Goal: Information Seeking & Learning: Learn about a topic

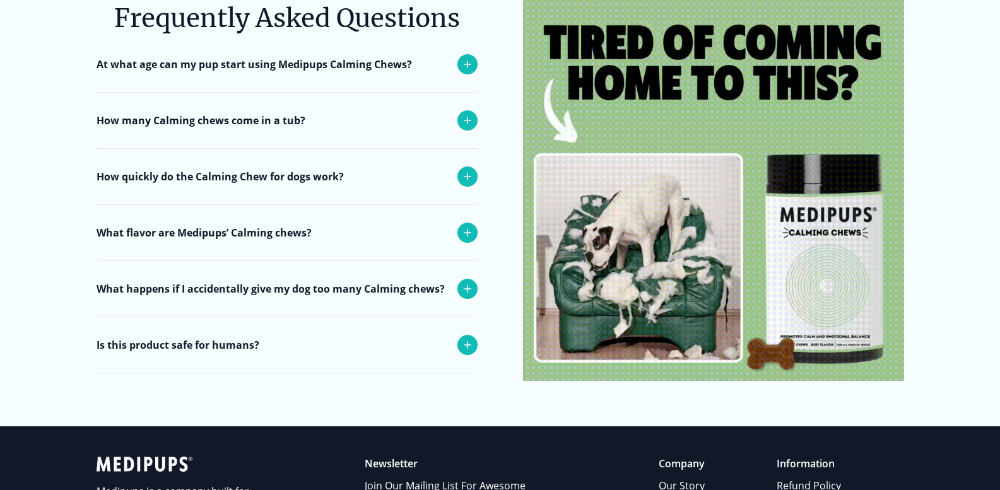
scroll to position [5049, 0]
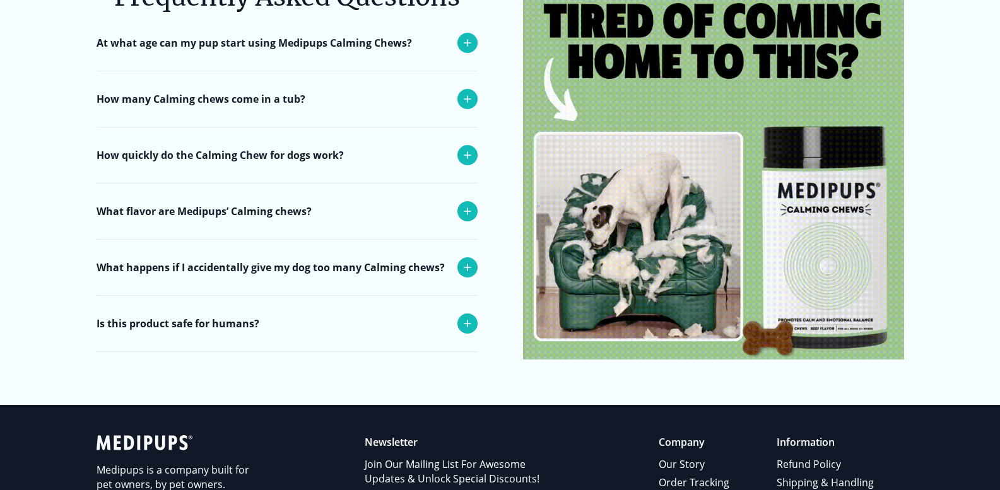
click at [435, 260] on p "What happens if I accidentally give my dog too many Calming chews?" at bounding box center [271, 267] width 348 height 15
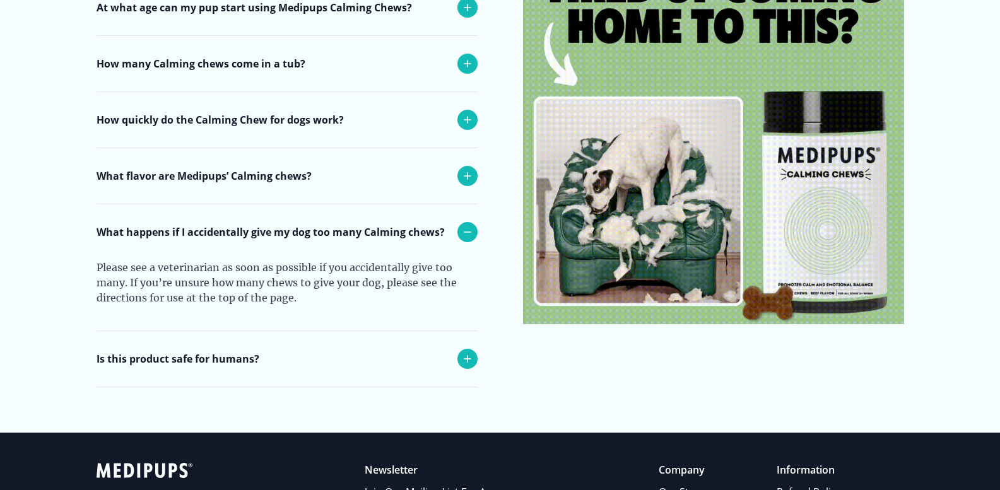
scroll to position [5112, 0]
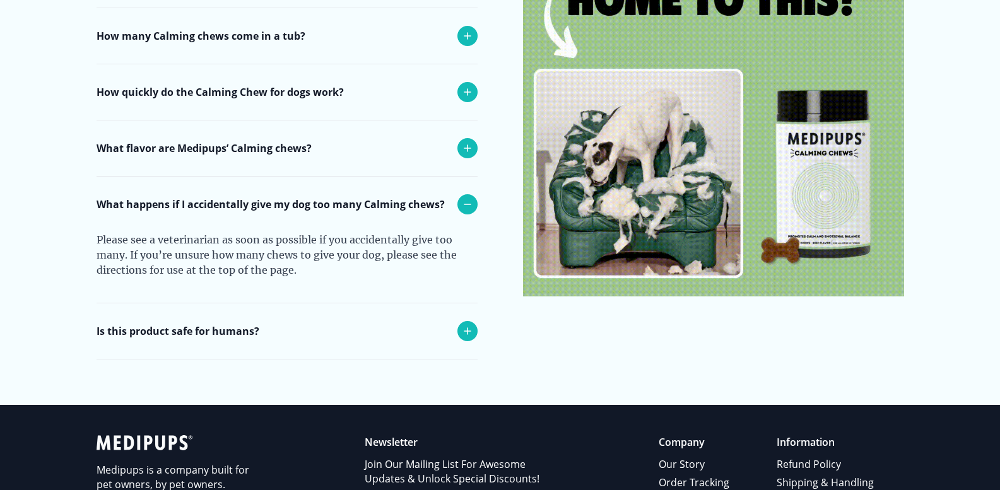
click at [246, 324] on p "Is this product safe for humans?" at bounding box center [178, 331] width 163 height 15
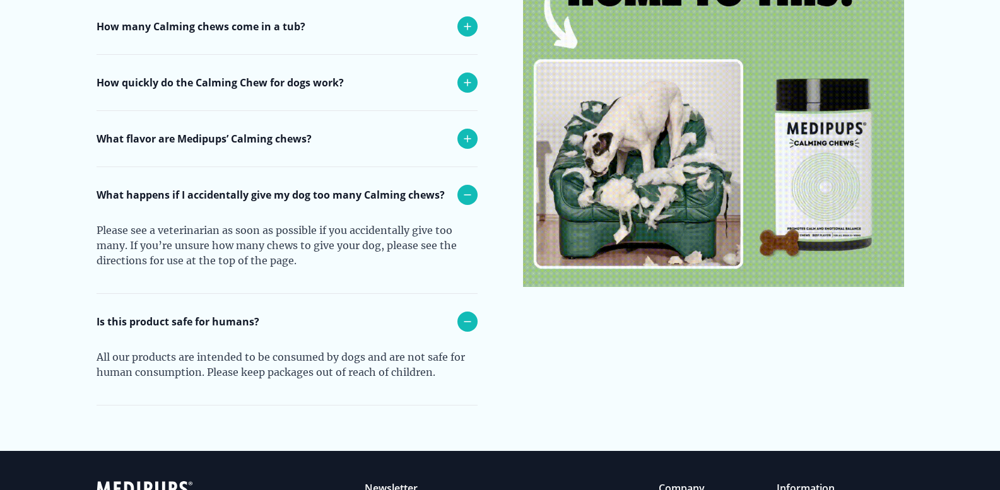
scroll to position [5238, 0]
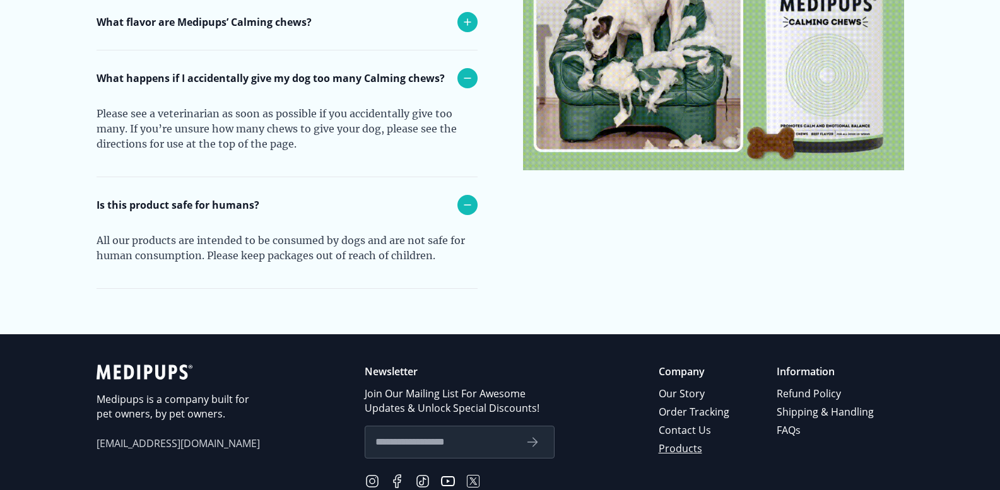
click at [671, 440] on link "Products" at bounding box center [695, 449] width 73 height 18
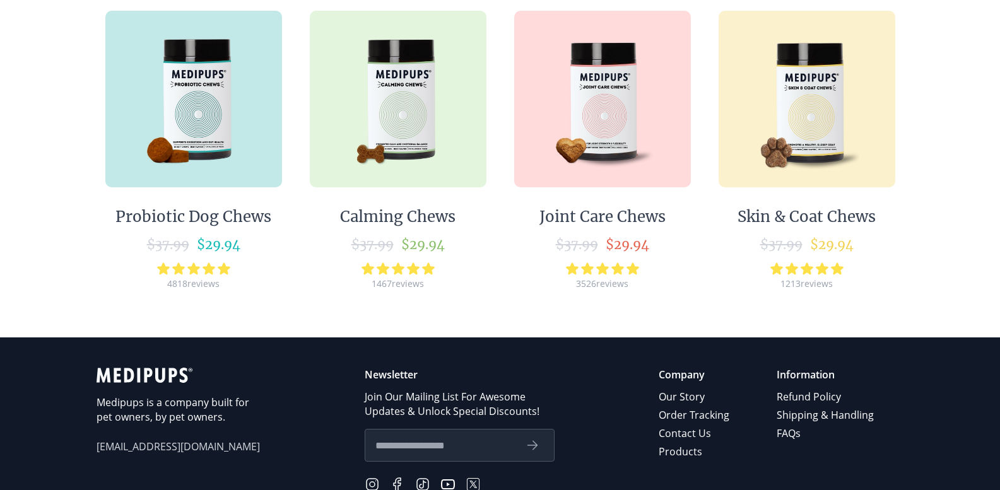
scroll to position [242, 0]
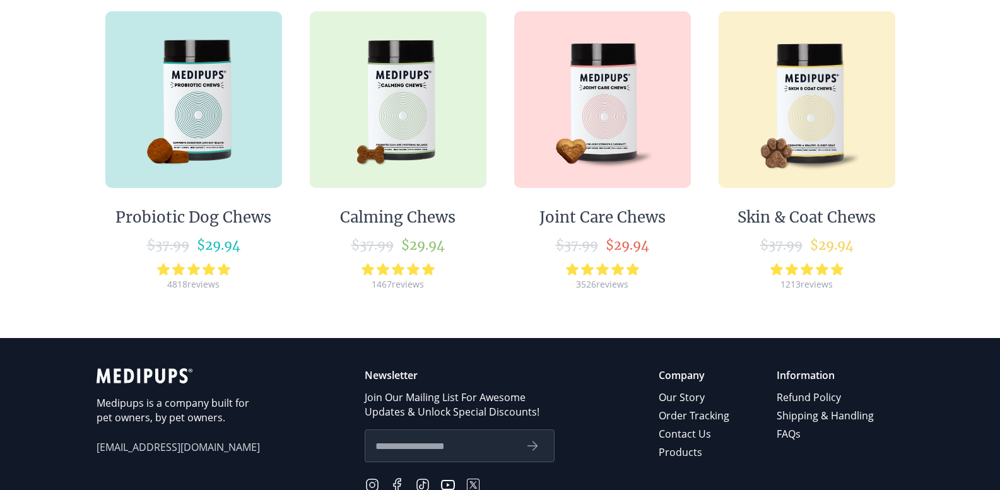
click at [390, 278] on div "1467 reviews" at bounding box center [398, 284] width 52 height 12
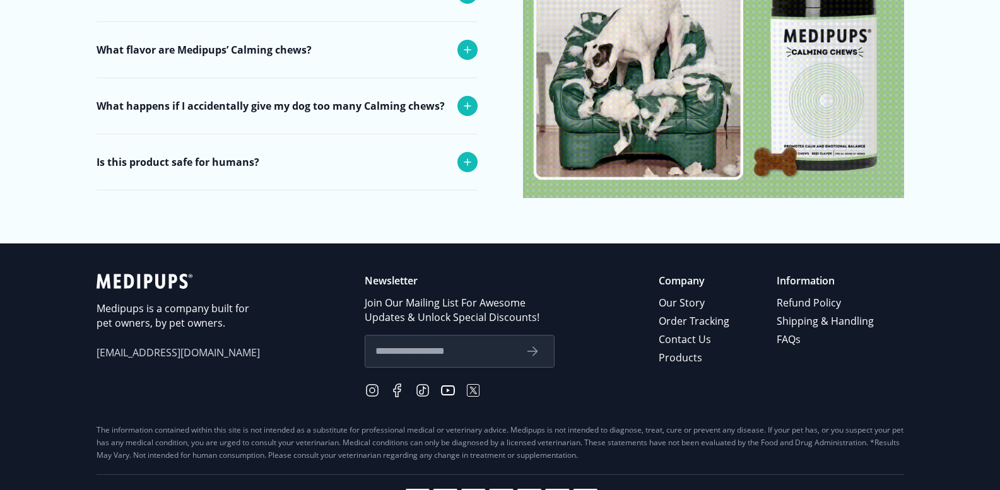
scroll to position [5227, 0]
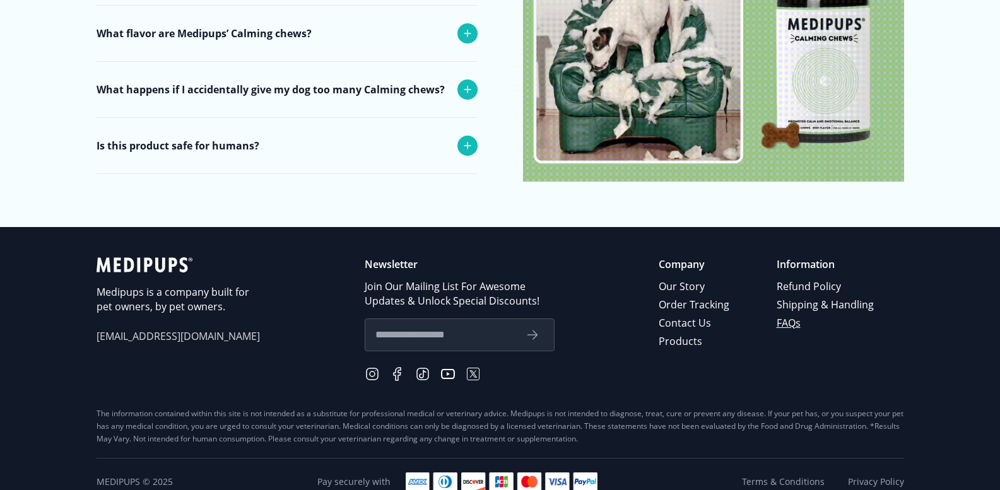
click at [788, 314] on link "FAQs" at bounding box center [826, 323] width 99 height 18
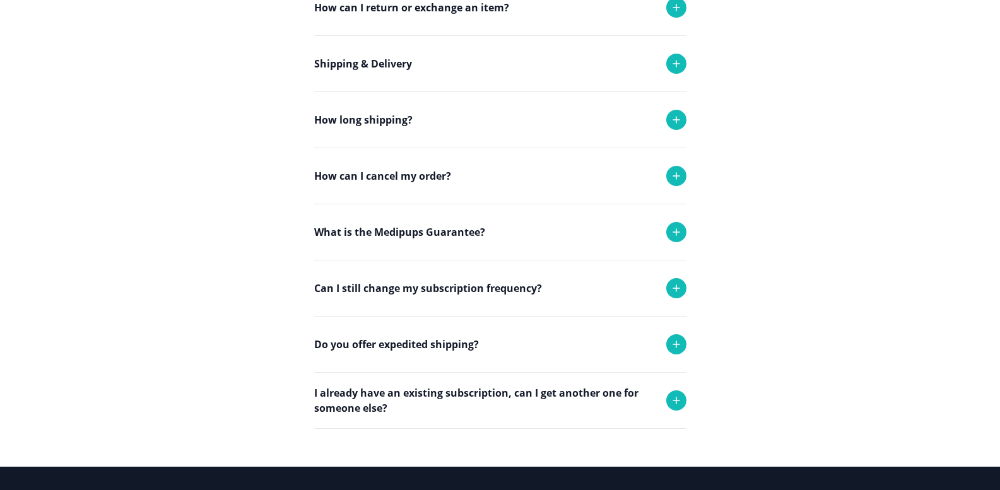
scroll to position [252, 0]
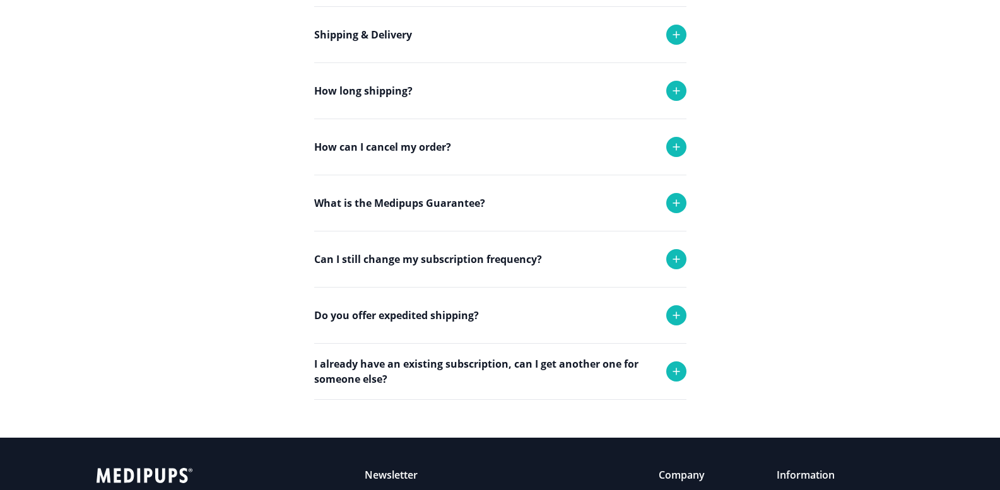
click at [678, 259] on icon at bounding box center [676, 259] width 6 height 6
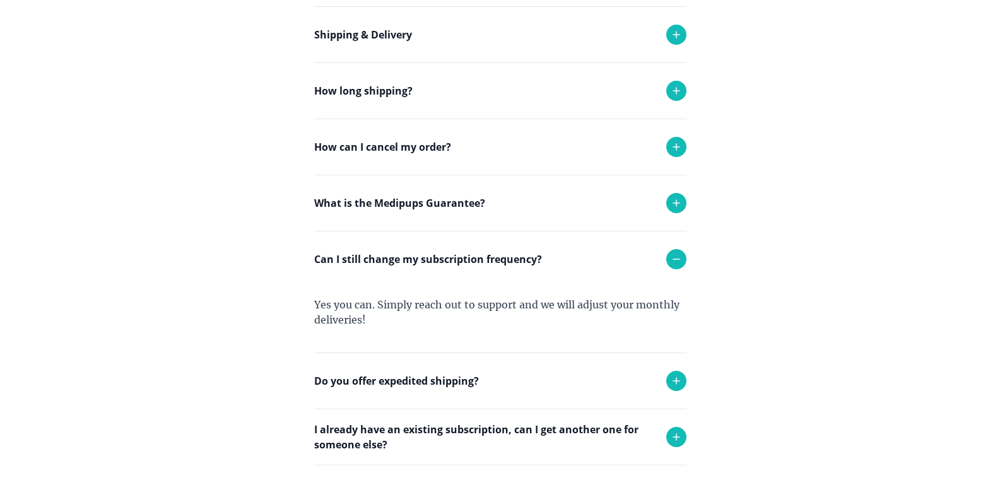
click at [675, 261] on icon at bounding box center [676, 259] width 15 height 15
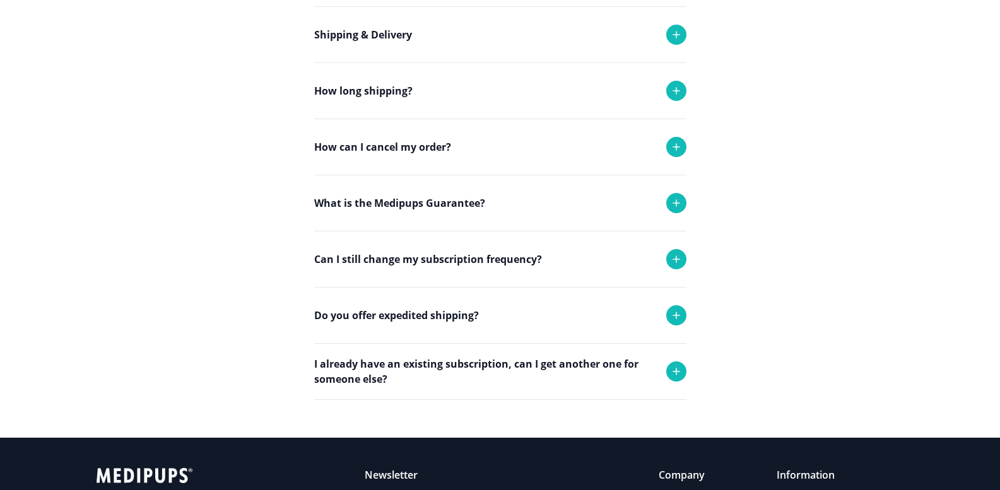
click at [675, 314] on icon at bounding box center [676, 315] width 15 height 15
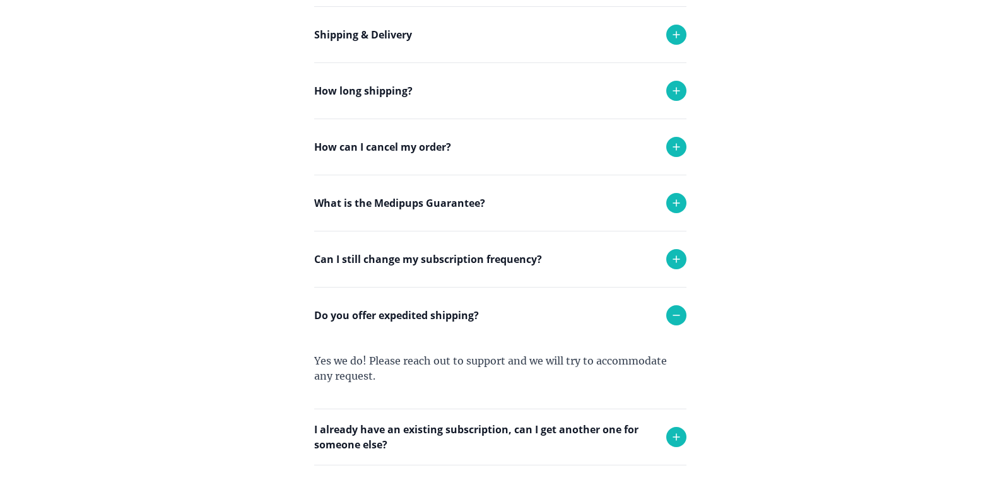
click at [679, 317] on icon at bounding box center [676, 315] width 15 height 15
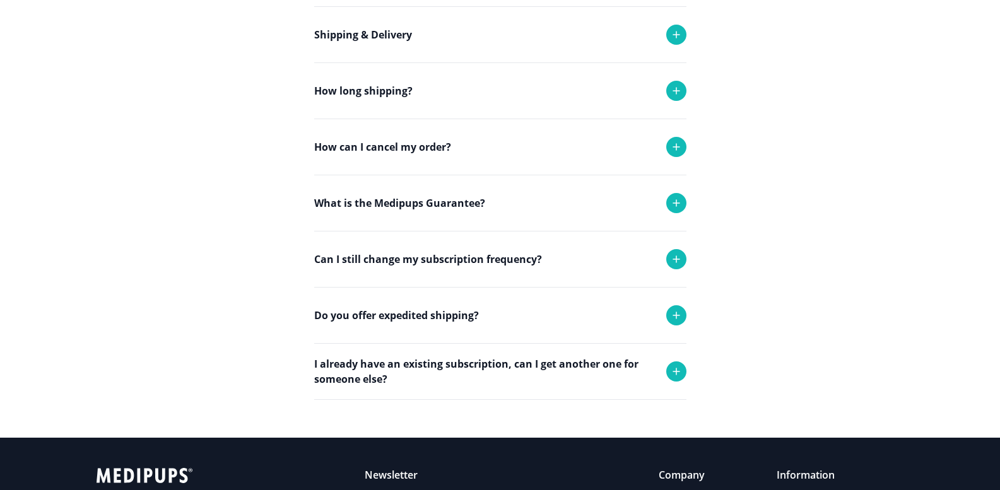
click at [673, 370] on icon at bounding box center [676, 371] width 15 height 15
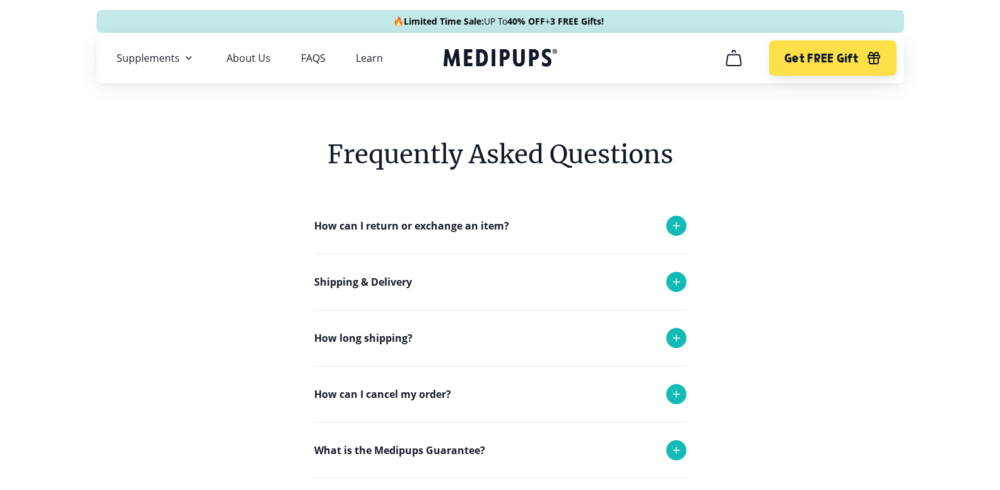
scroll to position [0, 0]
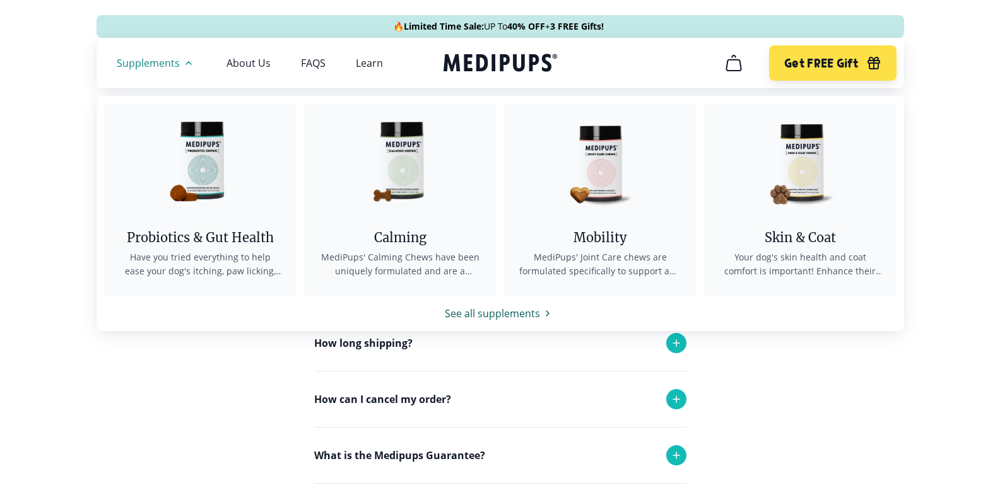
click at [493, 314] on link "See all supplements" at bounding box center [501, 313] width 808 height 15
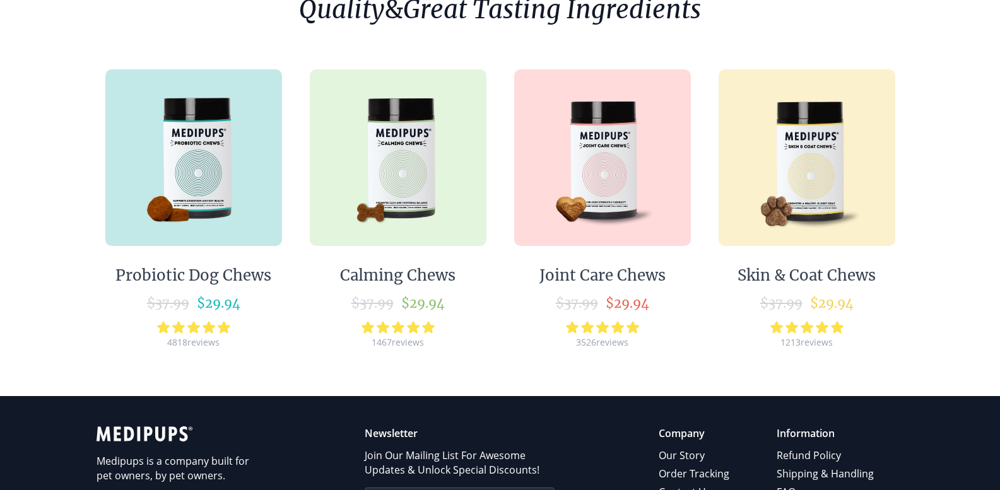
scroll to position [179, 0]
